Goal: Task Accomplishment & Management: Manage account settings

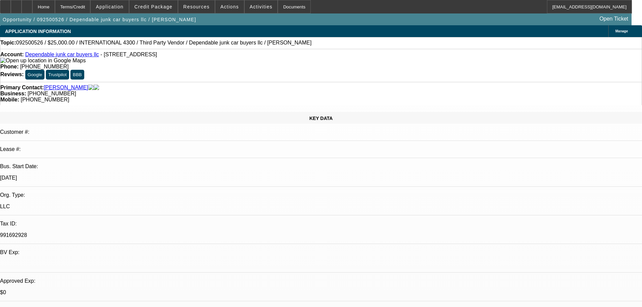
select select "0"
select select "2"
select select "0"
select select "6"
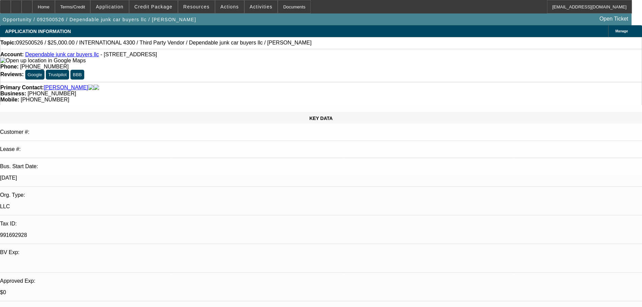
select select "0"
select select "2"
select select "0"
select select "6"
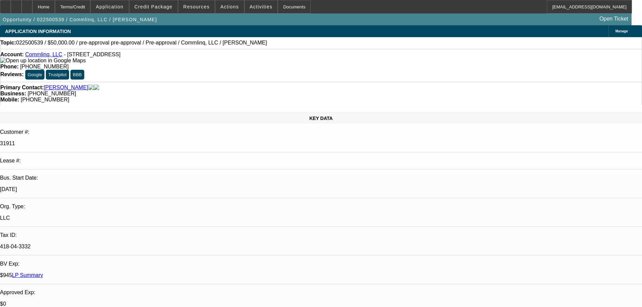
select select "0"
select select "6"
select select "0"
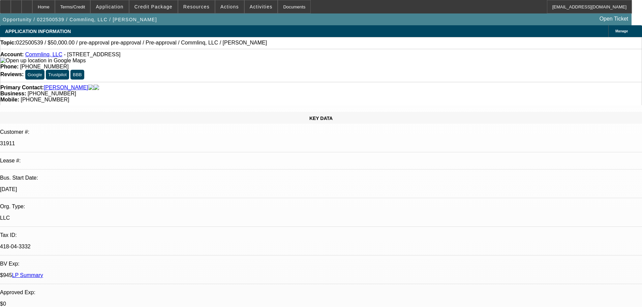
select select "0"
select select "6"
select select "2"
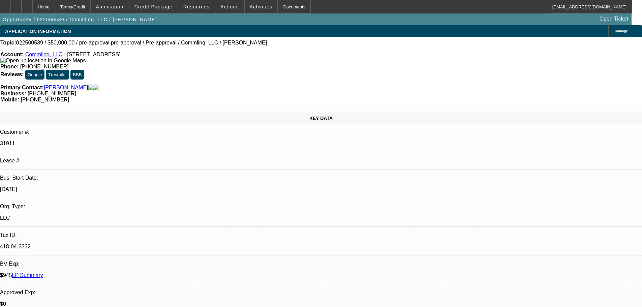
select select "0"
select select "6"
select select "2"
select select "0.1"
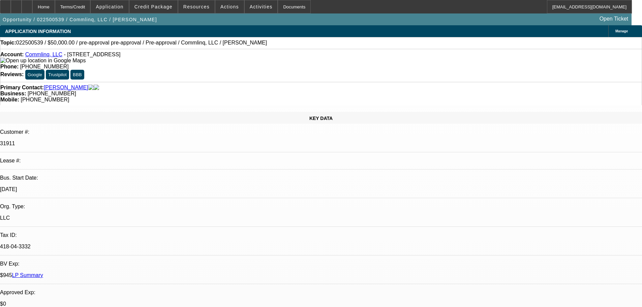
select select "4"
click at [22, 7] on div at bounding box center [16, 6] width 11 height 13
click at [32, 11] on div at bounding box center [27, 6] width 11 height 13
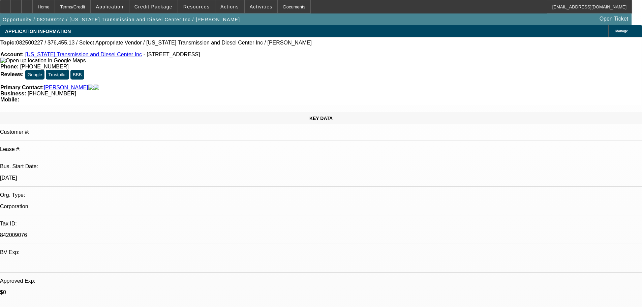
select select "0"
select select "2"
select select "0.1"
select select "4"
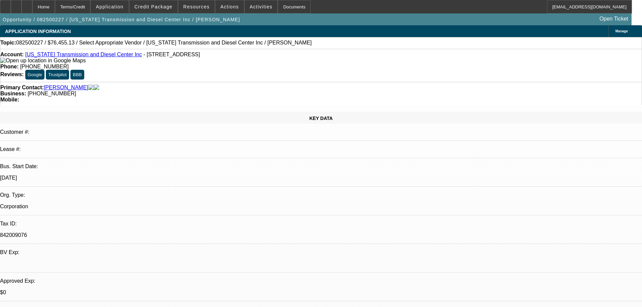
scroll to position [135, 0]
click at [22, 7] on div at bounding box center [16, 6] width 11 height 13
click at [155, 8] on span "Credit Package" at bounding box center [153, 6] width 38 height 5
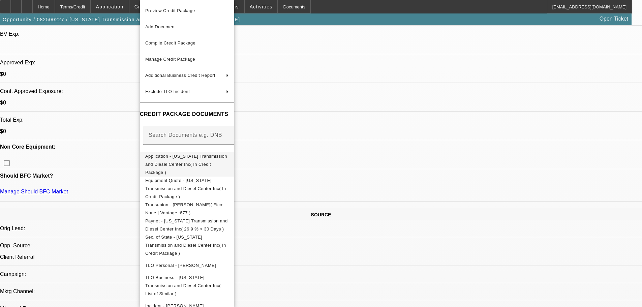
scroll to position [202, 0]
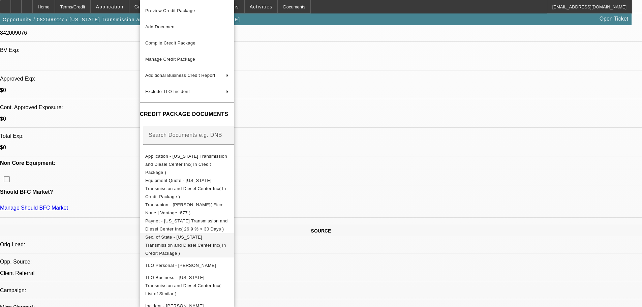
click at [223, 235] on span "Sec. of State - Oregon Transmission and Diesel Center Inc( In Credit Package )" at bounding box center [185, 245] width 81 height 21
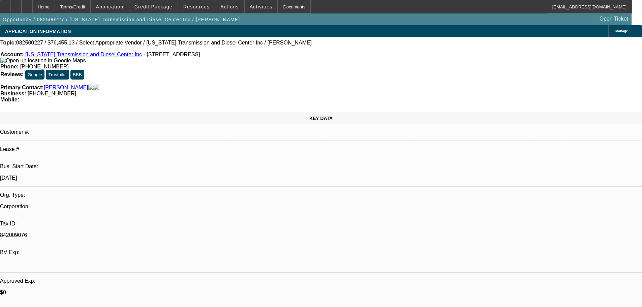
click at [154, 3] on span at bounding box center [153, 7] width 48 height 16
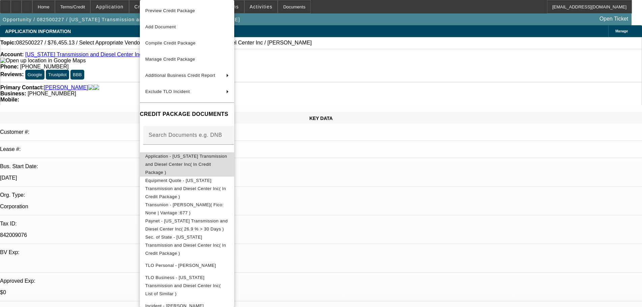
click at [195, 161] on span "Application - Oregon Transmission and Diesel Center Inc( In Credit Package )" at bounding box center [187, 164] width 84 height 24
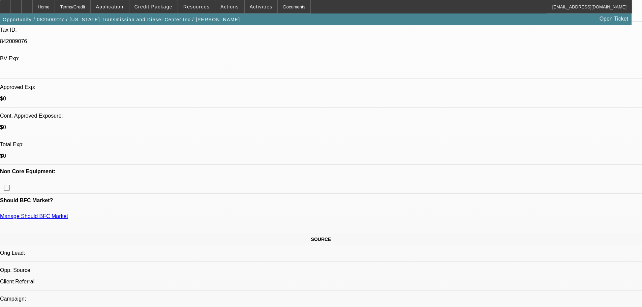
scroll to position [202, 0]
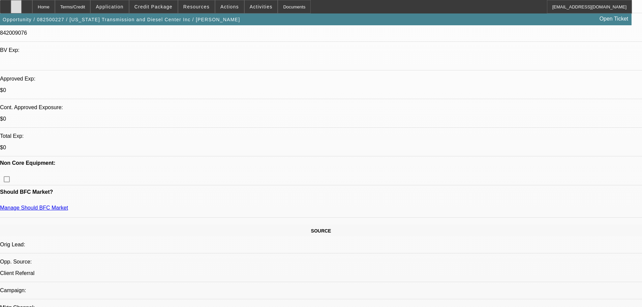
click at [16, 4] on icon at bounding box center [16, 4] width 0 height 0
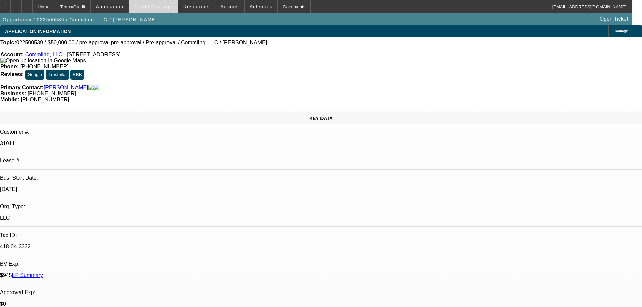
select select "0"
select select "6"
select select "0"
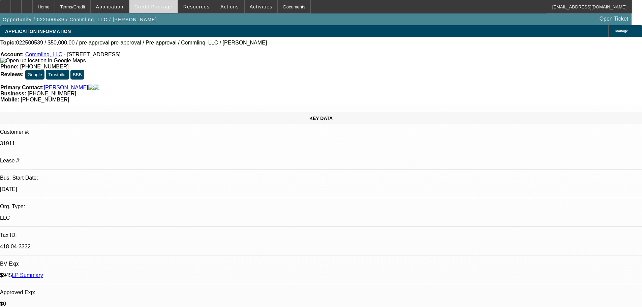
select select "0"
select select "6"
select select "2"
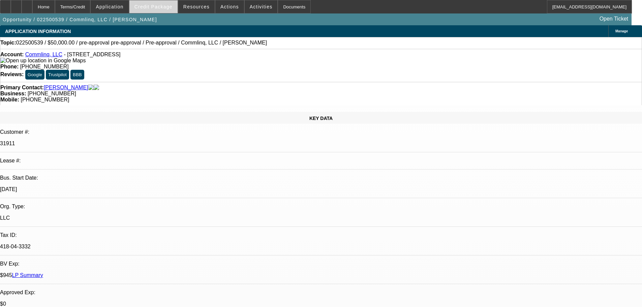
select select "0"
select select "6"
select select "2"
select select "0.1"
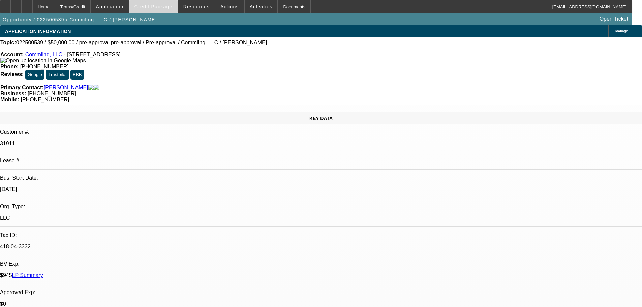
select select "4"
click at [168, 9] on span at bounding box center [153, 7] width 48 height 16
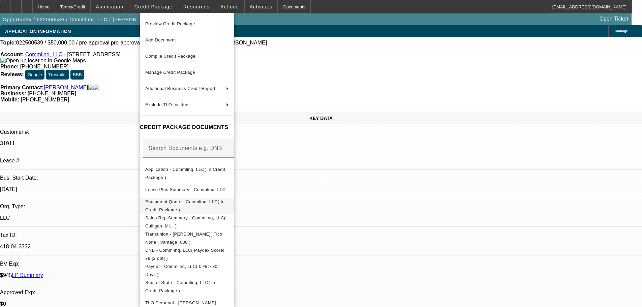
click at [224, 202] on span "Equipment Quote - Commlinq, LLC( In Credit Package )" at bounding box center [184, 205] width 79 height 13
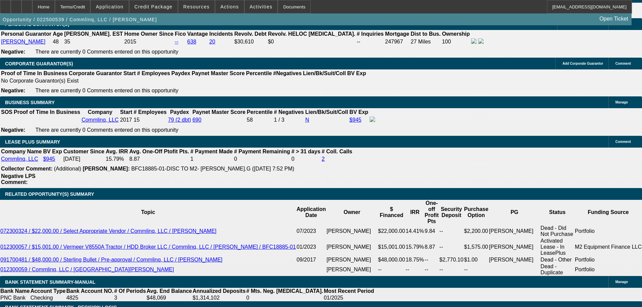
scroll to position [1079, 0]
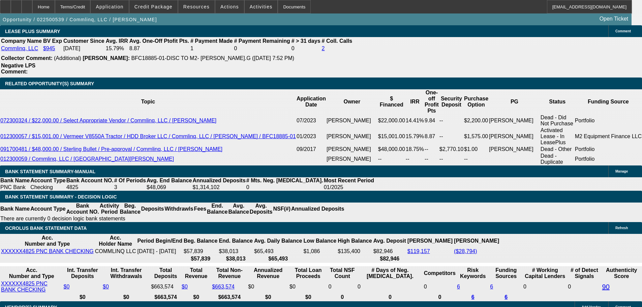
scroll to position [1146, 0]
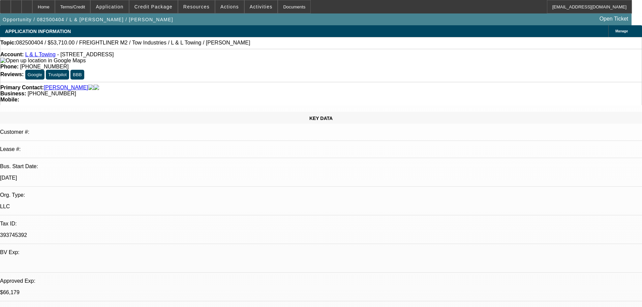
select select "0"
select select "2"
select select "0.1"
select select "4"
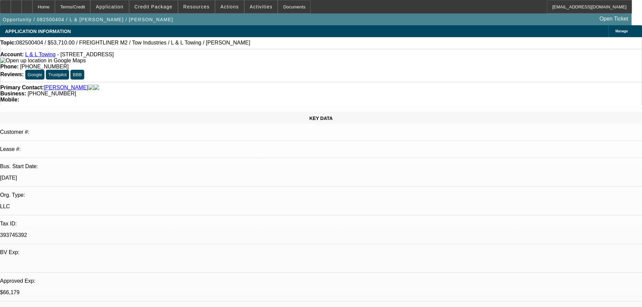
select select "0"
select select "2"
select select "0.1"
select select "4"
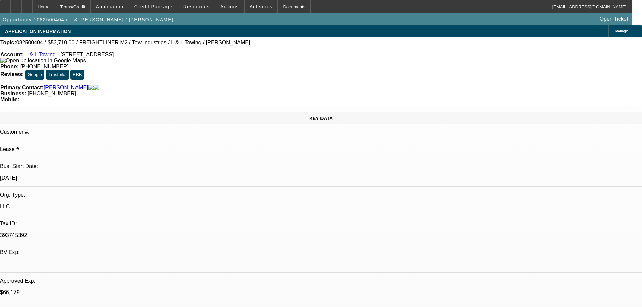
select select "0"
select select "2"
select select "0.1"
select select "4"
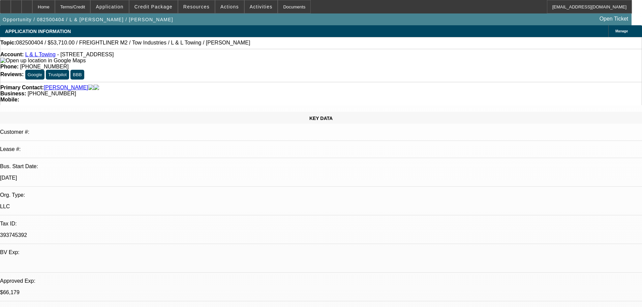
select select "0"
select select "2"
select select "0.1"
select select "4"
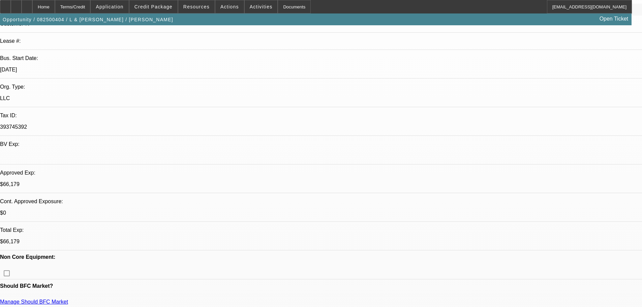
scroll to position [135, 0]
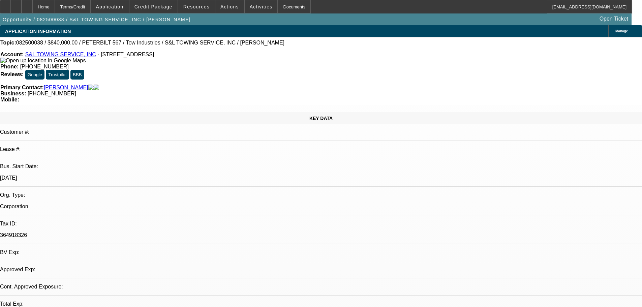
select select "0"
select select "2"
select select "0.1"
select select "4"
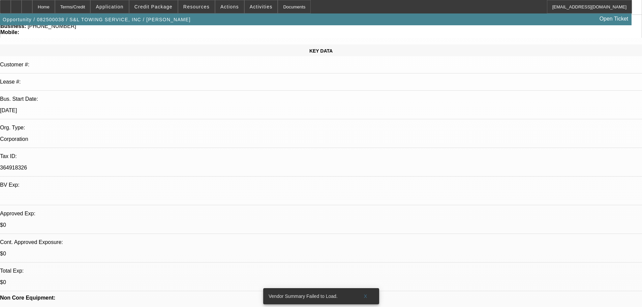
scroll to position [135, 0]
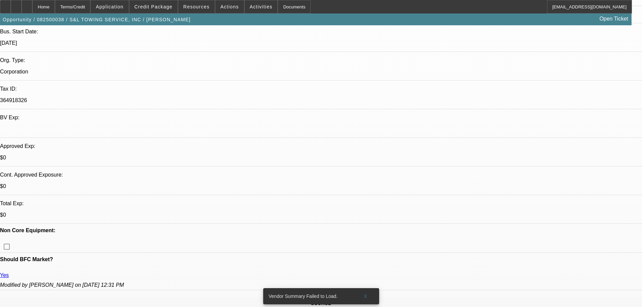
scroll to position [112, 0]
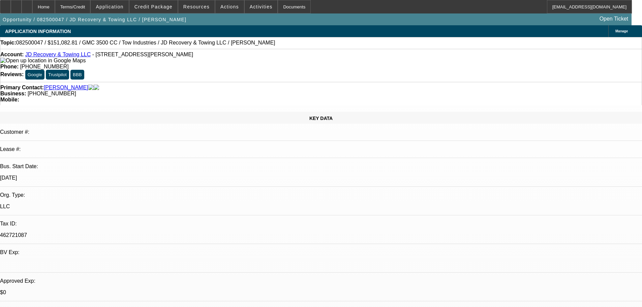
select select "0"
select select "0.1"
select select "4"
select select "0"
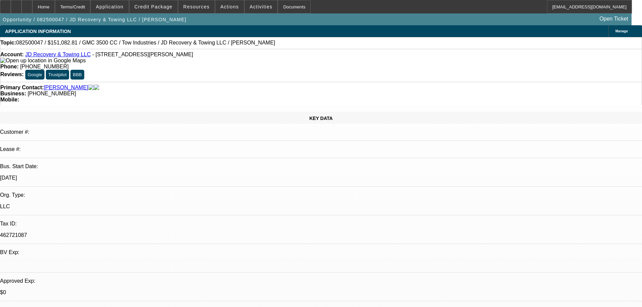
select select "0"
select select "0.1"
select select "4"
select select "0"
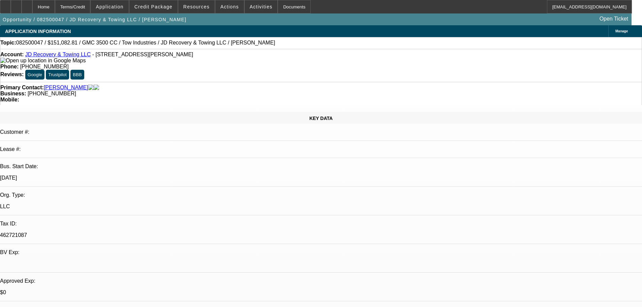
select select "0.1"
select select "4"
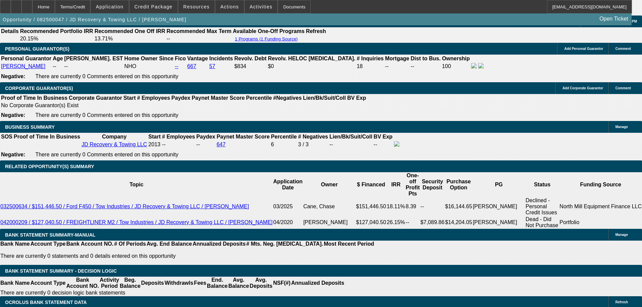
scroll to position [1001, 0]
